Goal: Find specific page/section: Find specific page/section

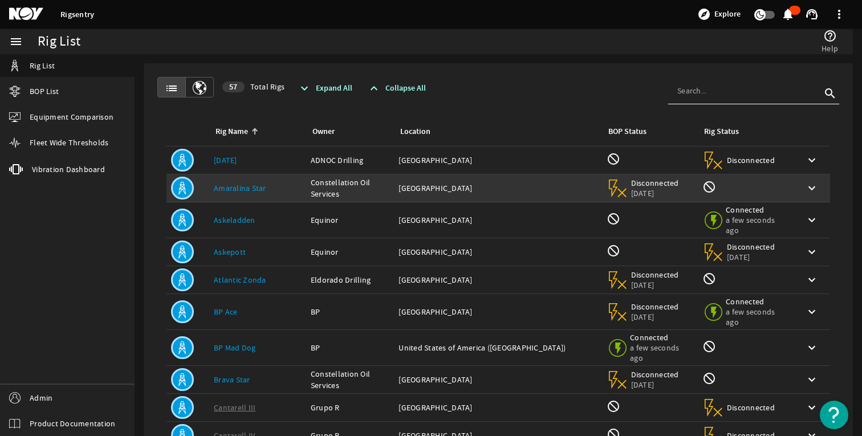
scroll to position [249, 0]
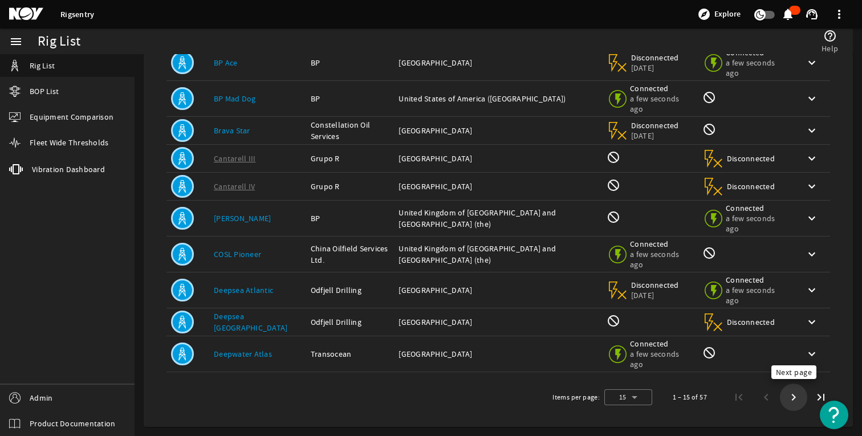
click at [788, 402] on span "Next page" at bounding box center [793, 397] width 21 height 21
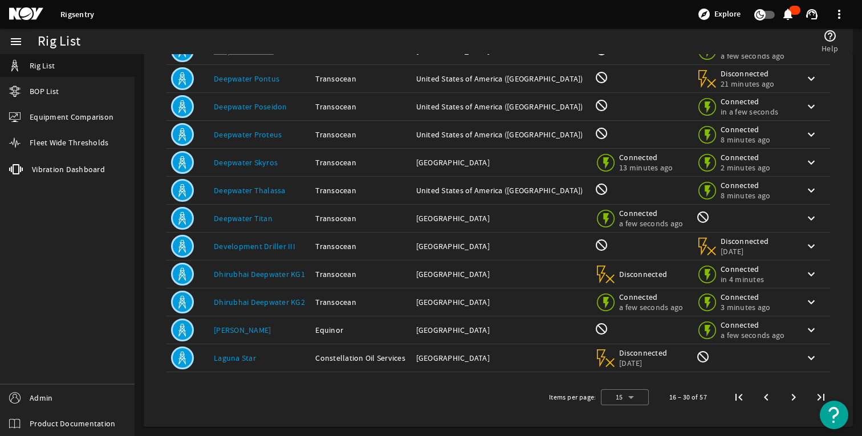
click at [788, 402] on span "Next page" at bounding box center [793, 397] width 21 height 21
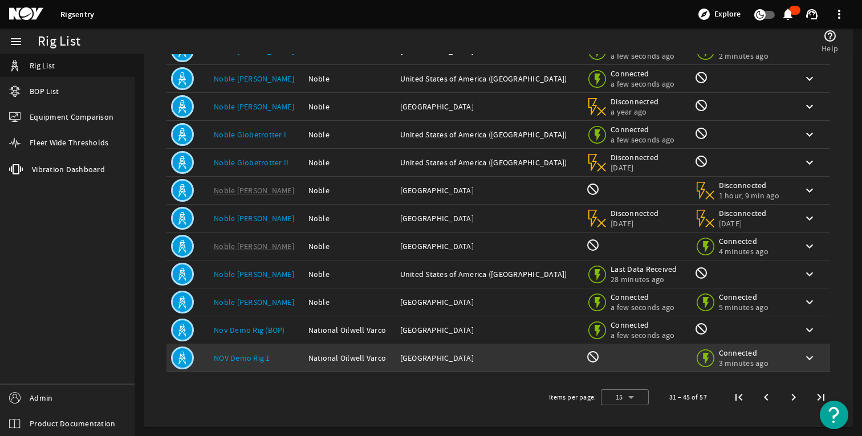
click at [254, 353] on link "NOV Demo Rig 1" at bounding box center [242, 358] width 56 height 10
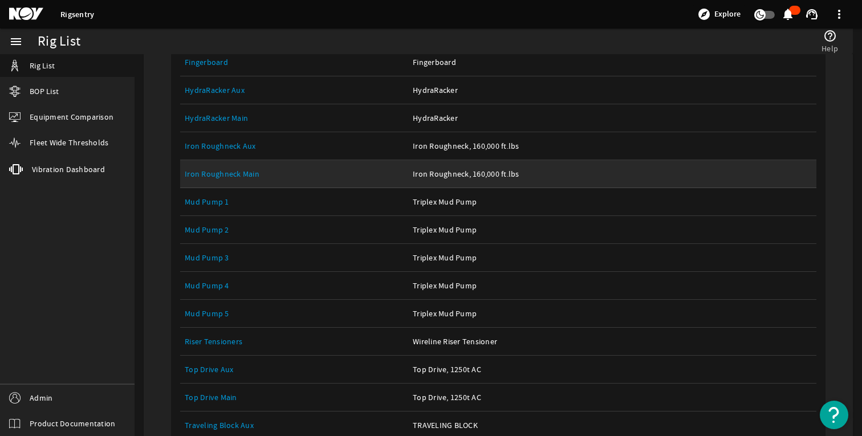
scroll to position [713, 0]
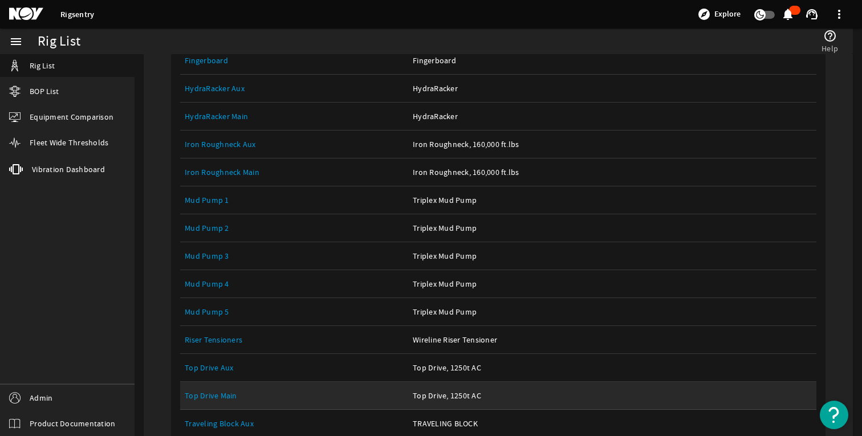
click at [210, 392] on link "Top Drive Main" at bounding box center [211, 395] width 52 height 10
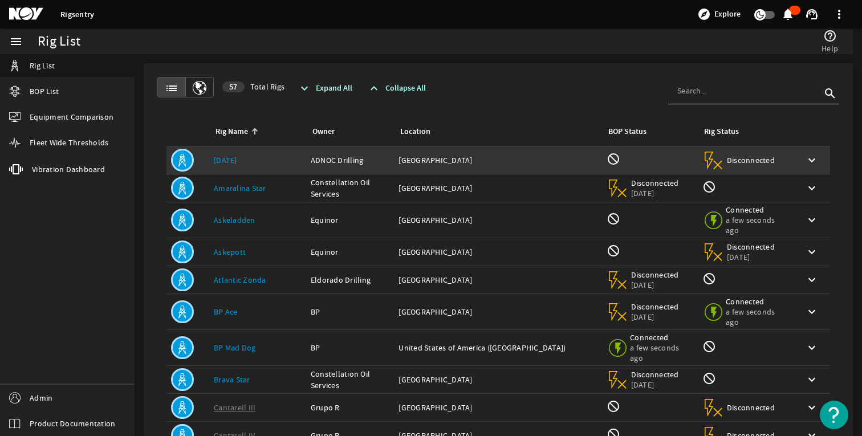
click at [224, 161] on link "[DATE]" at bounding box center [225, 160] width 23 height 10
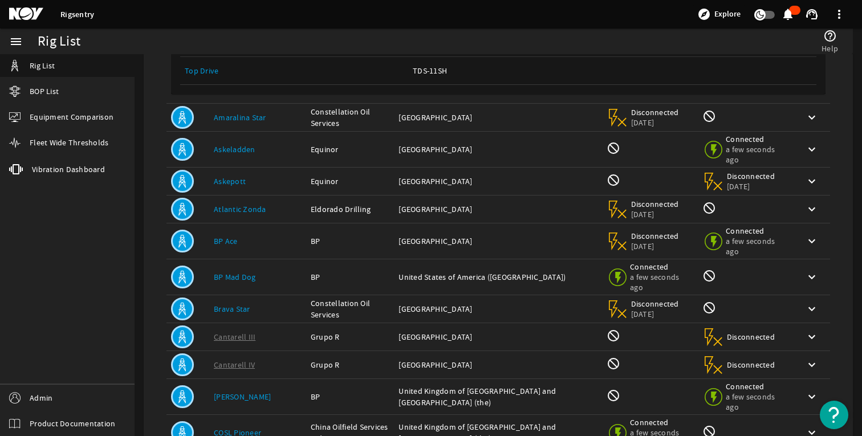
scroll to position [510, 0]
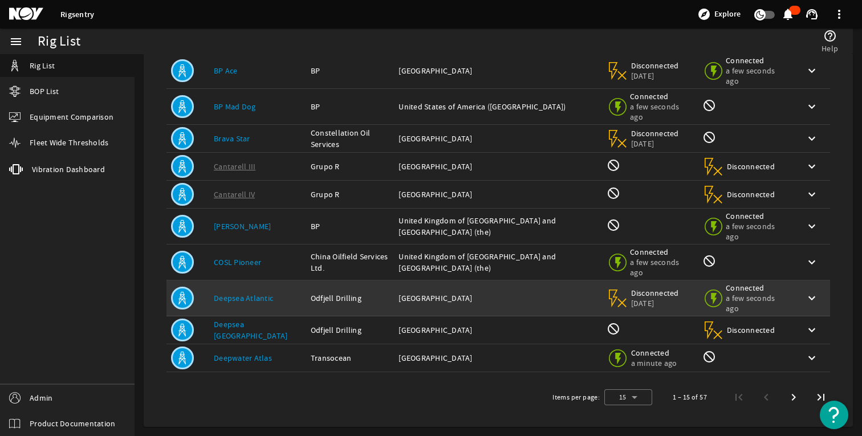
click at [226, 281] on td "Rig Name: Deepsea Atlantic" at bounding box center [257, 298] width 97 height 36
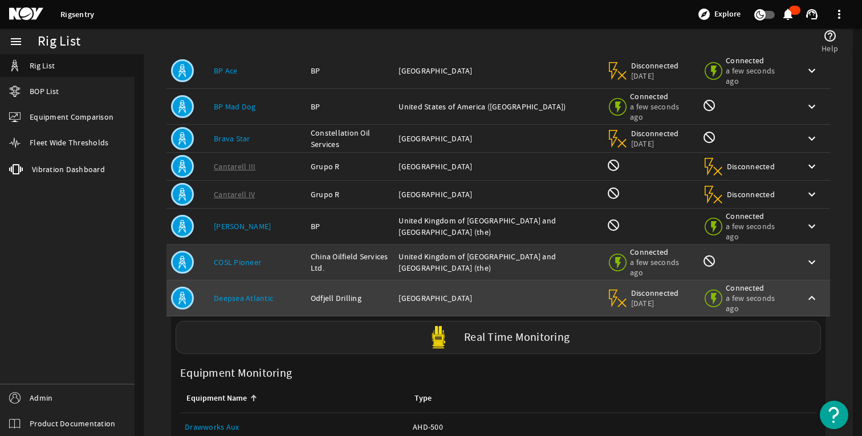
click at [255, 269] on td "Rig Name: COSL Pioneer" at bounding box center [257, 263] width 97 height 36
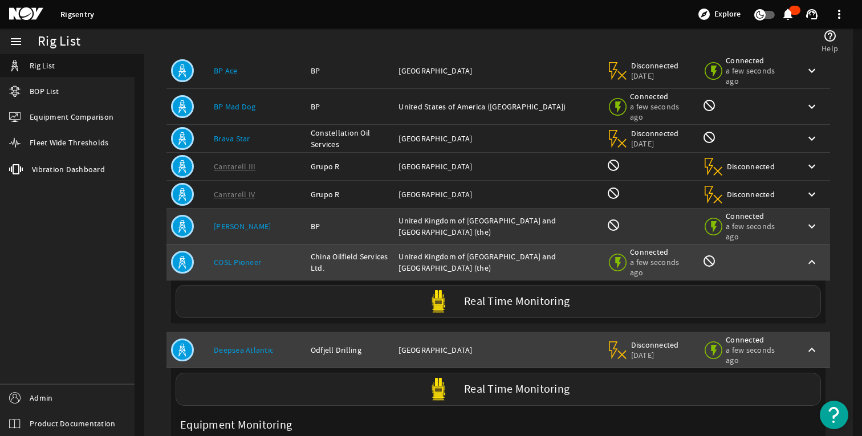
click at [243, 241] on td "Rig Name: [PERSON_NAME]" at bounding box center [257, 227] width 97 height 36
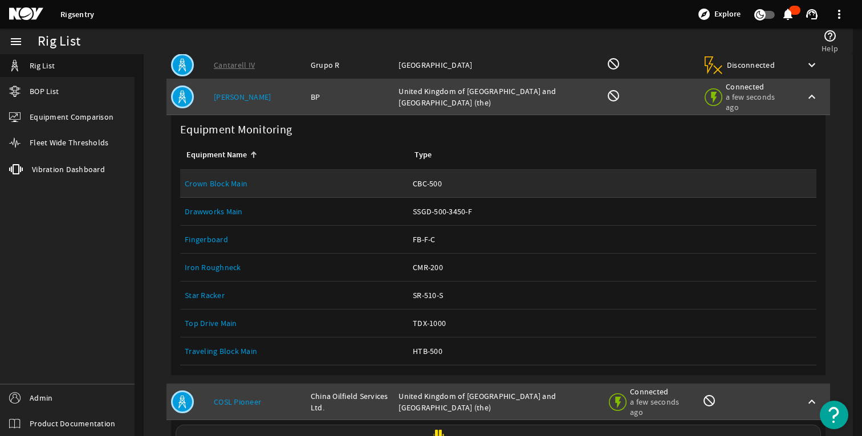
scroll to position [646, 0]
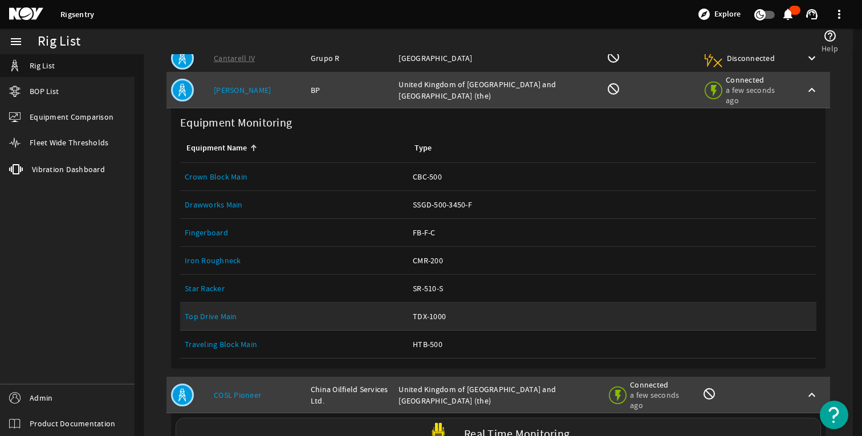
click at [229, 319] on link "Top Drive Main" at bounding box center [211, 316] width 52 height 10
